Goal: Transaction & Acquisition: Purchase product/service

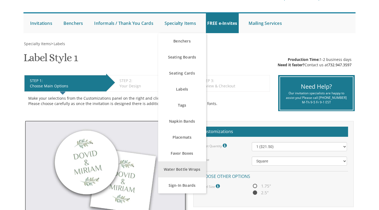
scroll to position [54, 0]
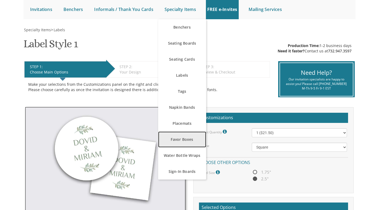
click at [185, 142] on link "Favor Boxes" at bounding box center [182, 139] width 48 height 16
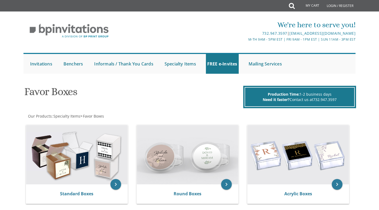
scroll to position [107, 0]
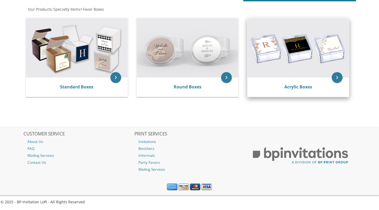
click at [281, 52] on img at bounding box center [298, 47] width 101 height 59
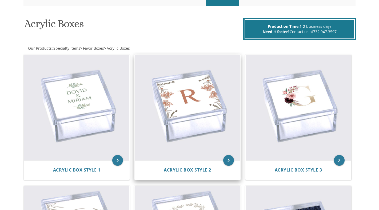
scroll to position [82, 0]
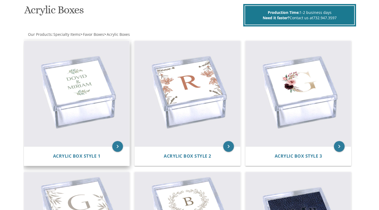
click at [72, 86] on img at bounding box center [76, 93] width 105 height 105
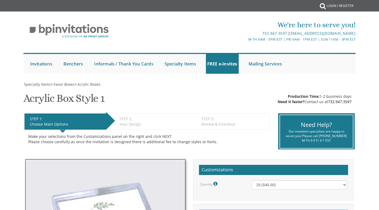
scroll to position [136, 0]
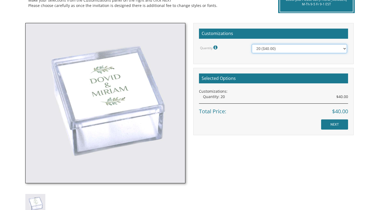
click option "20 ($40.00)" at bounding box center [0, 0] width 0 height 0
click at [252, 44] on select "20 ($40.00) 40 ($58.00) 60 ($70.00) 80 ($80.00) 100 ($90.00)" at bounding box center [299, 48] width 95 height 9
select select "40"
click option "40 ($58.00)" at bounding box center [0, 0] width 0 height 0
